Goal: Check status

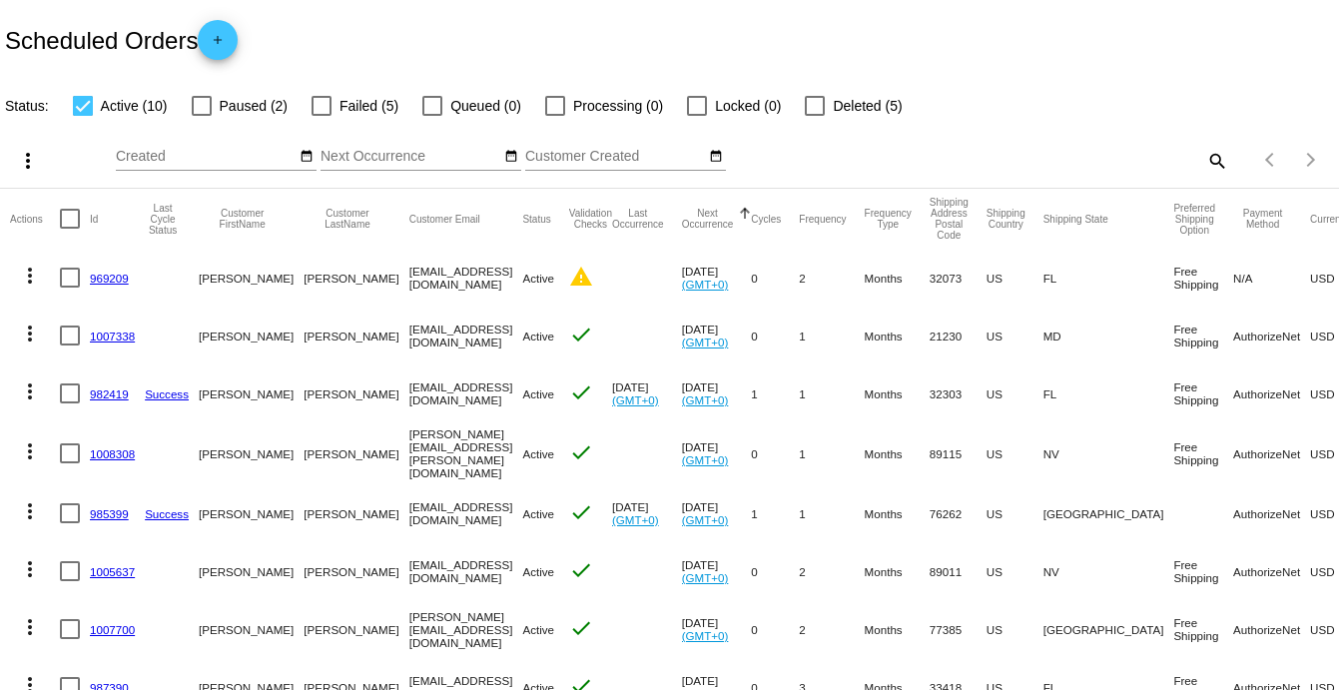
click at [1205, 158] on mat-icon "search" at bounding box center [1217, 160] width 24 height 31
click at [1143, 152] on input "Search" at bounding box center [1062, 157] width 334 height 16
type input "[PERSON_NAME]"
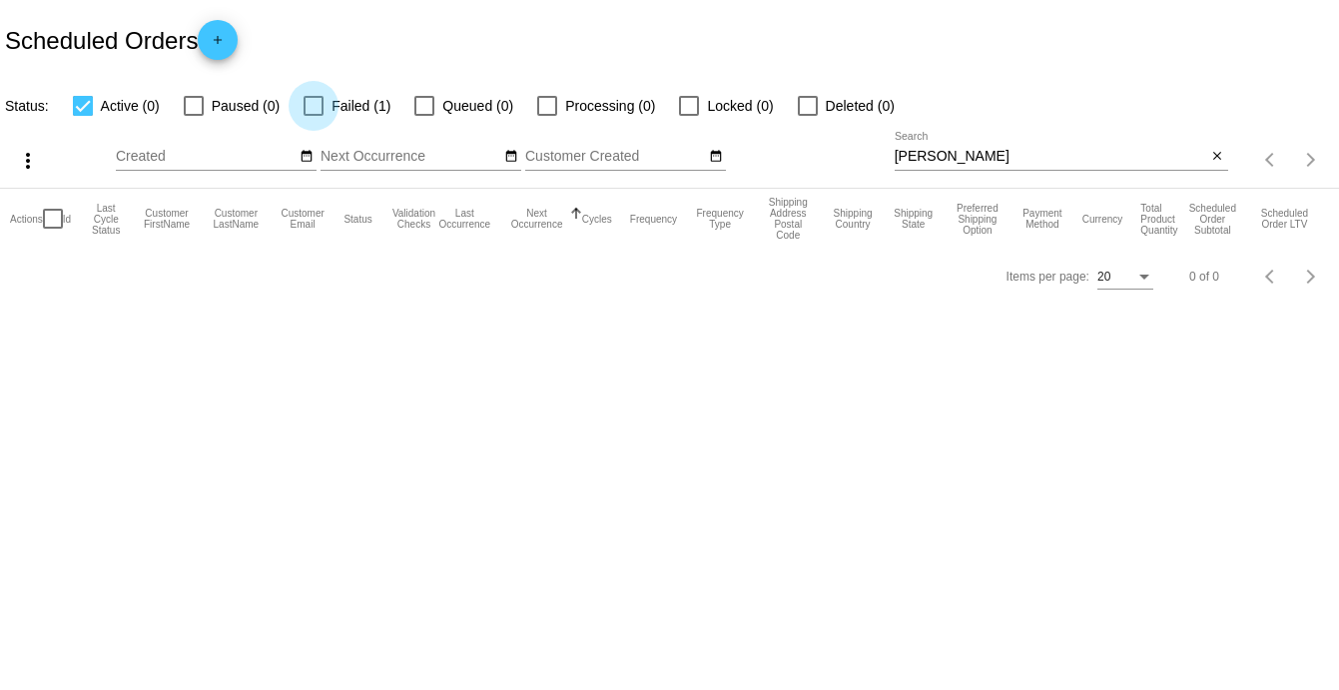
click at [320, 109] on div at bounding box center [314, 106] width 20 height 20
click at [314, 116] on input "Failed (1)" at bounding box center [313, 116] width 1 height 1
checkbox input "true"
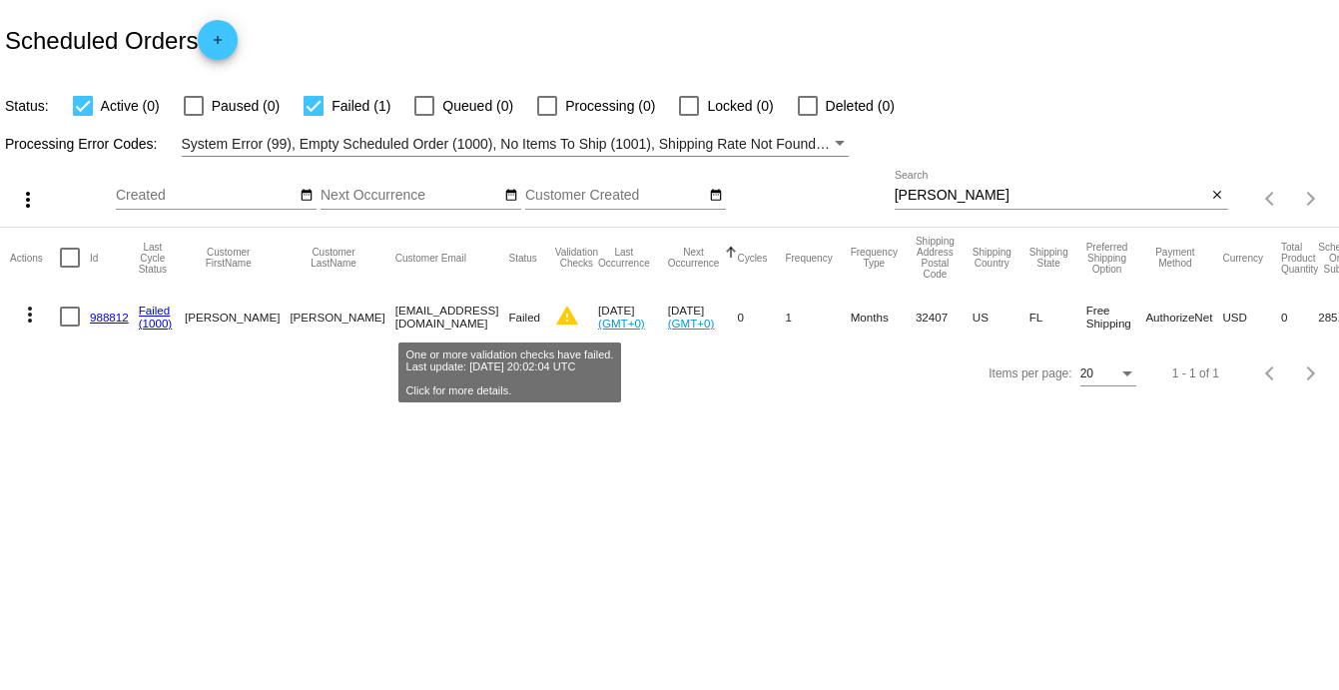
click at [555, 317] on mat-icon "warning" at bounding box center [567, 316] width 24 height 24
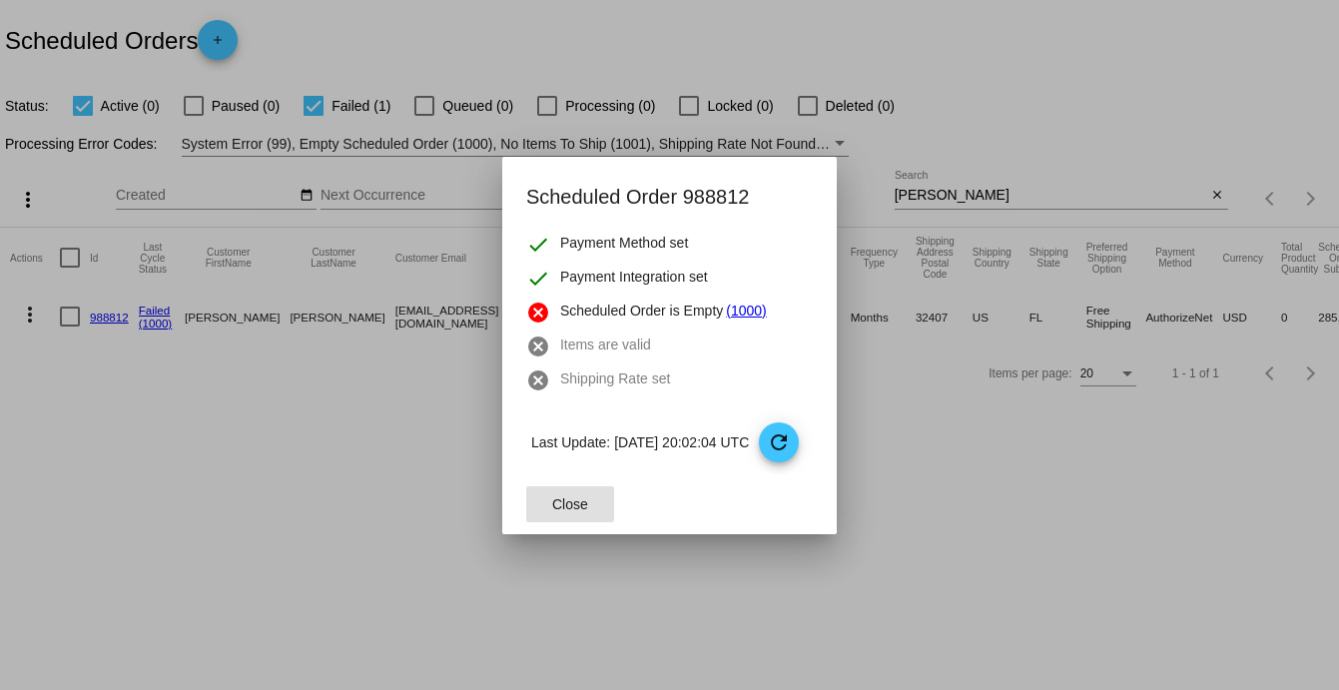
click at [355, 459] on div at bounding box center [669, 345] width 1339 height 690
